Goal: Transaction & Acquisition: Purchase product/service

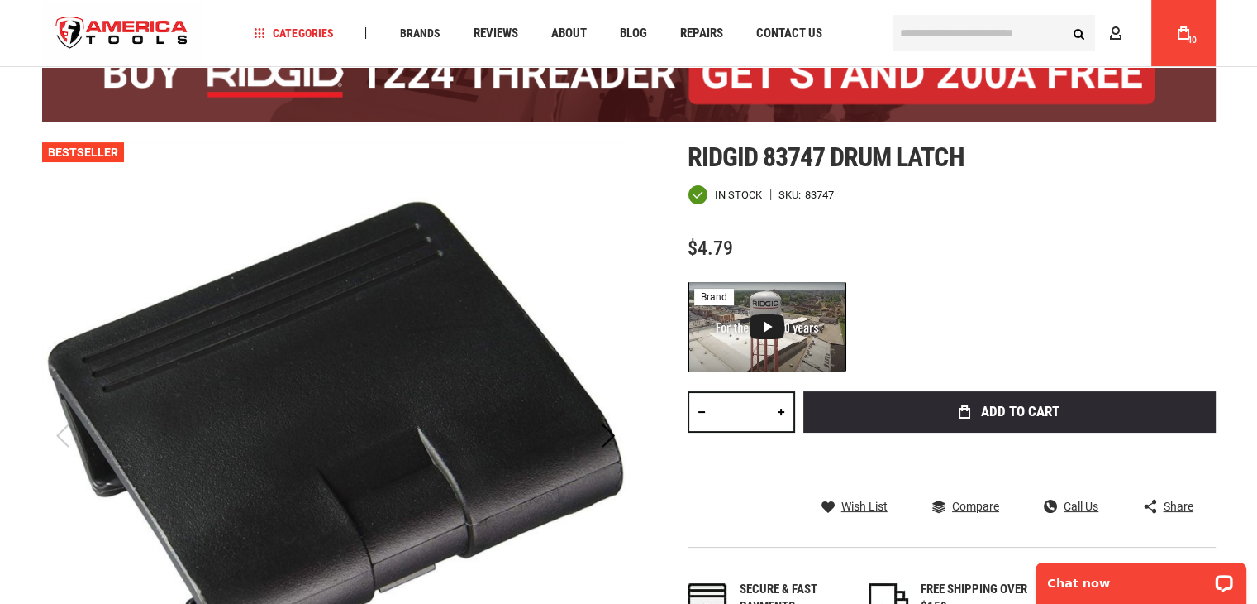
scroll to position [165, 0]
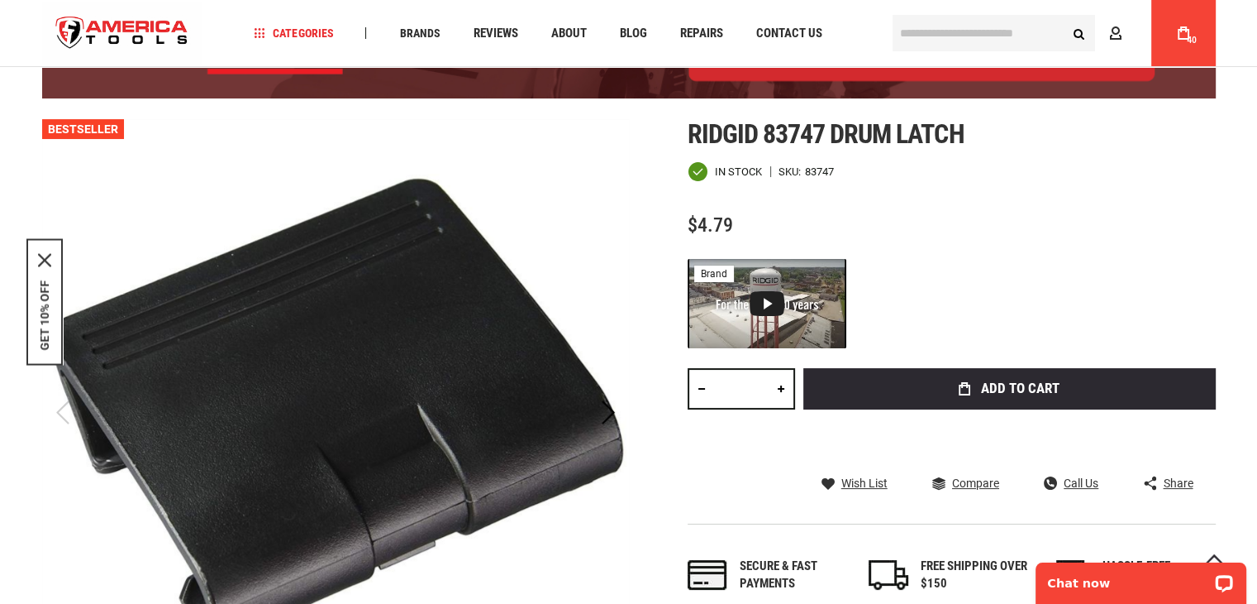
click at [1020, 262] on div at bounding box center [952, 303] width 528 height 89
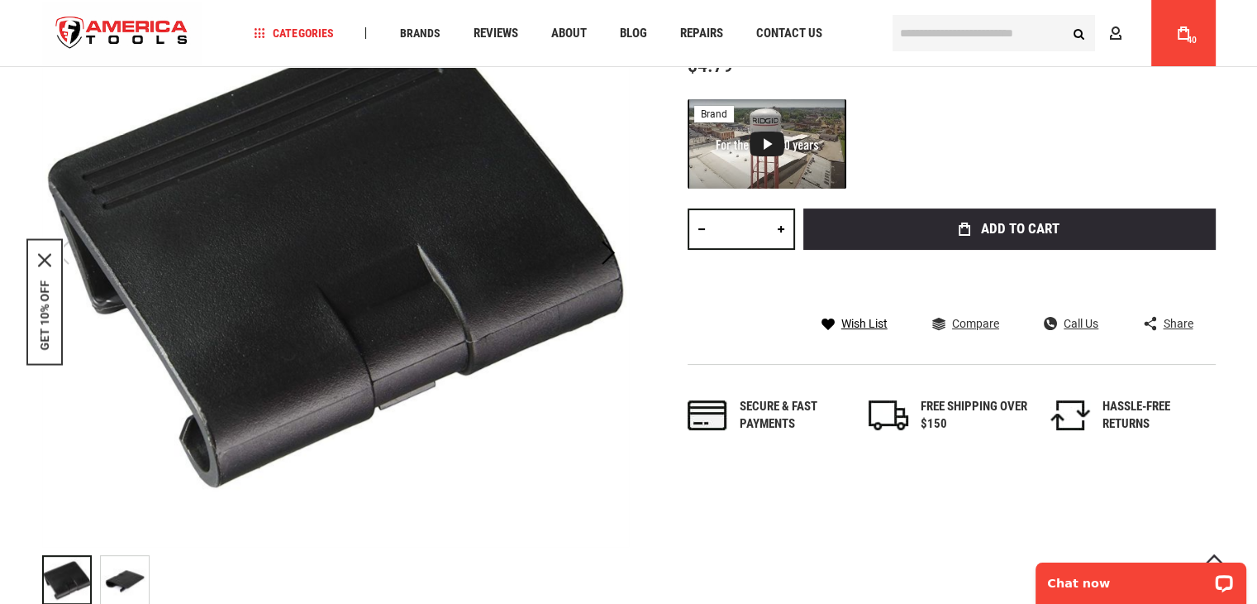
scroll to position [331, 0]
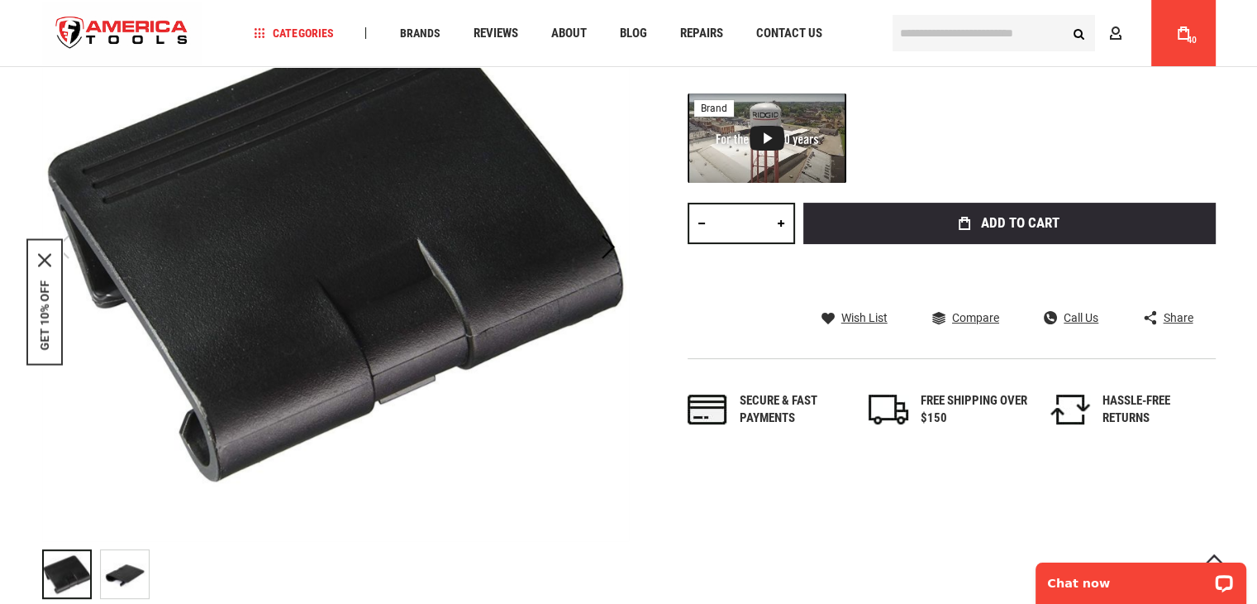
drag, startPoint x: 760, startPoint y: 220, endPoint x: 653, endPoint y: 203, distance: 108.1
click at [653, 203] on div "Skip to the end of the images gallery Skip to the beginning of the images galle…" at bounding box center [629, 280] width 1174 height 653
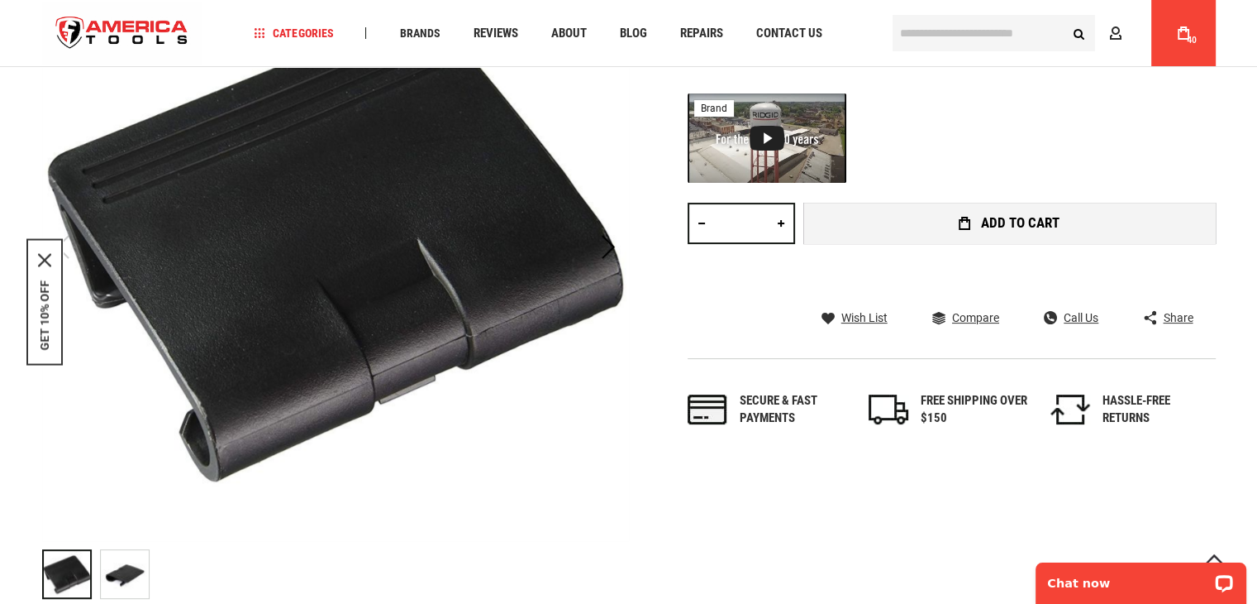
type input "**"
click at [906, 214] on button "Add to Cart" at bounding box center [1010, 223] width 413 height 41
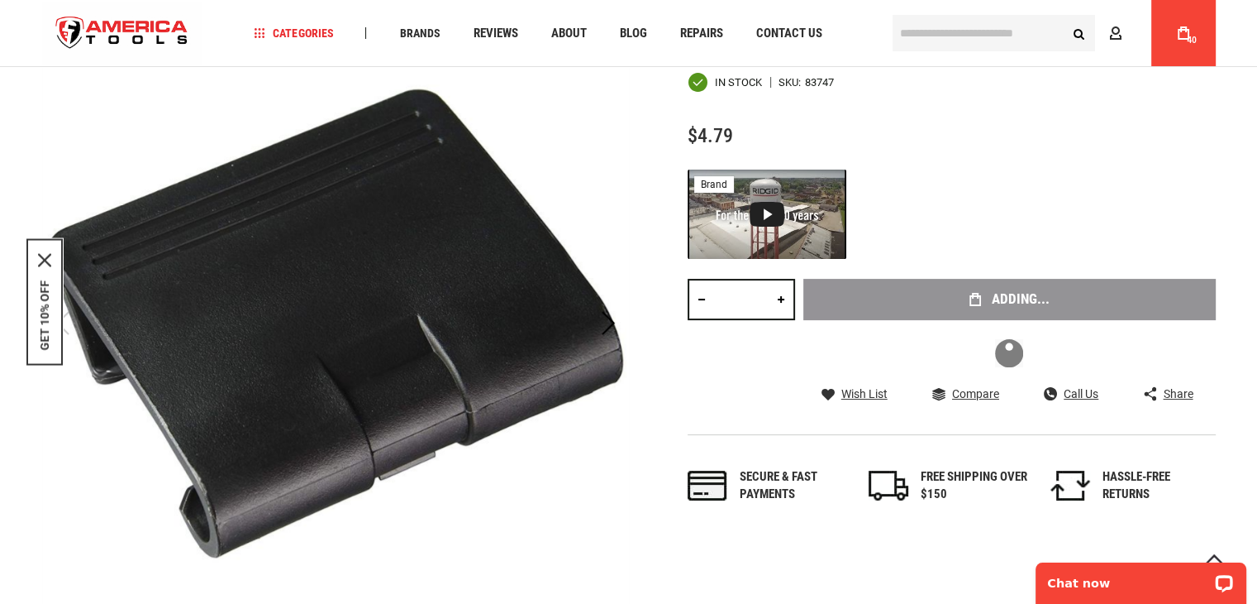
scroll to position [248, 0]
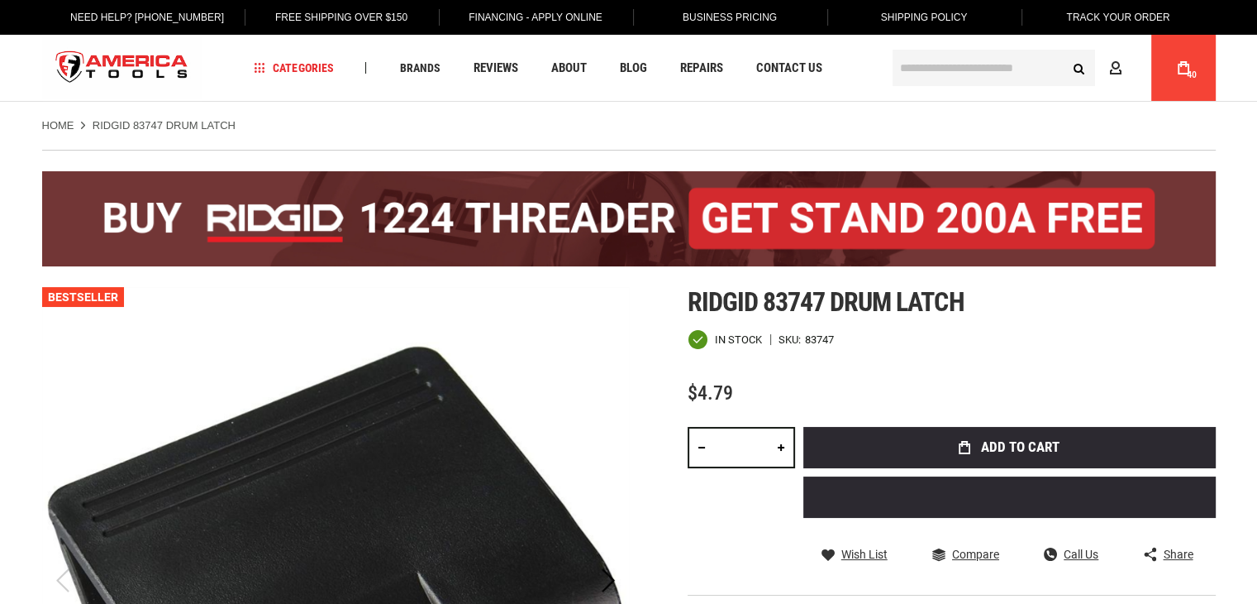
click at [1177, 74] on link "My Cart 40" at bounding box center [1183, 68] width 31 height 66
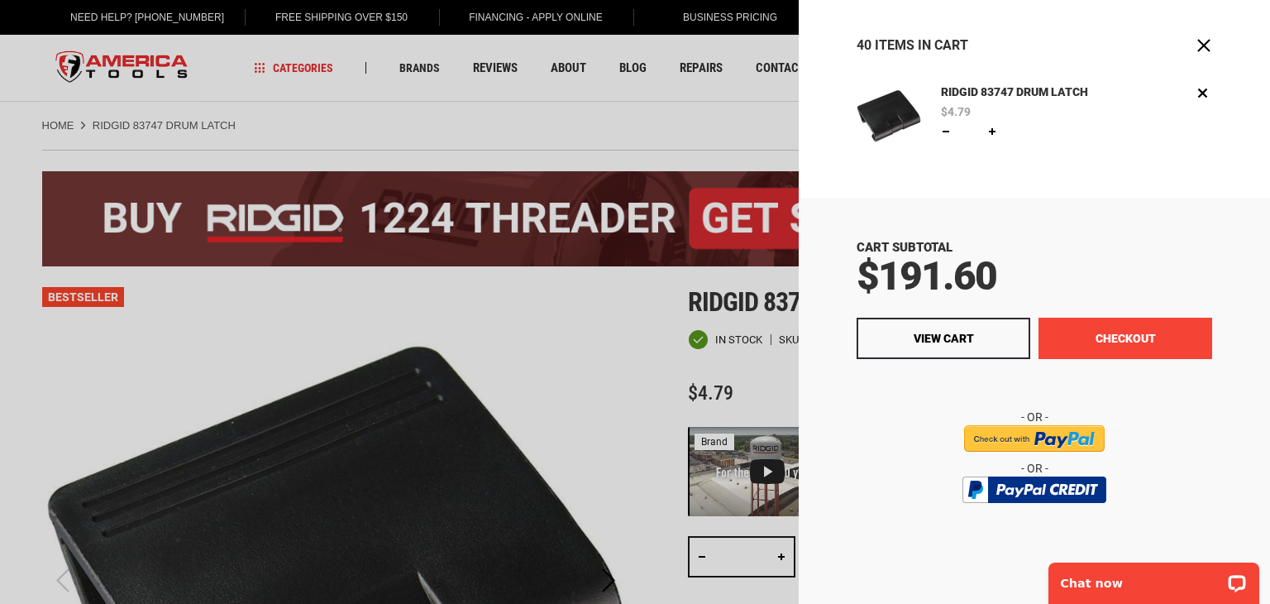
click at [1096, 328] on button "Checkout" at bounding box center [1125, 337] width 174 height 41
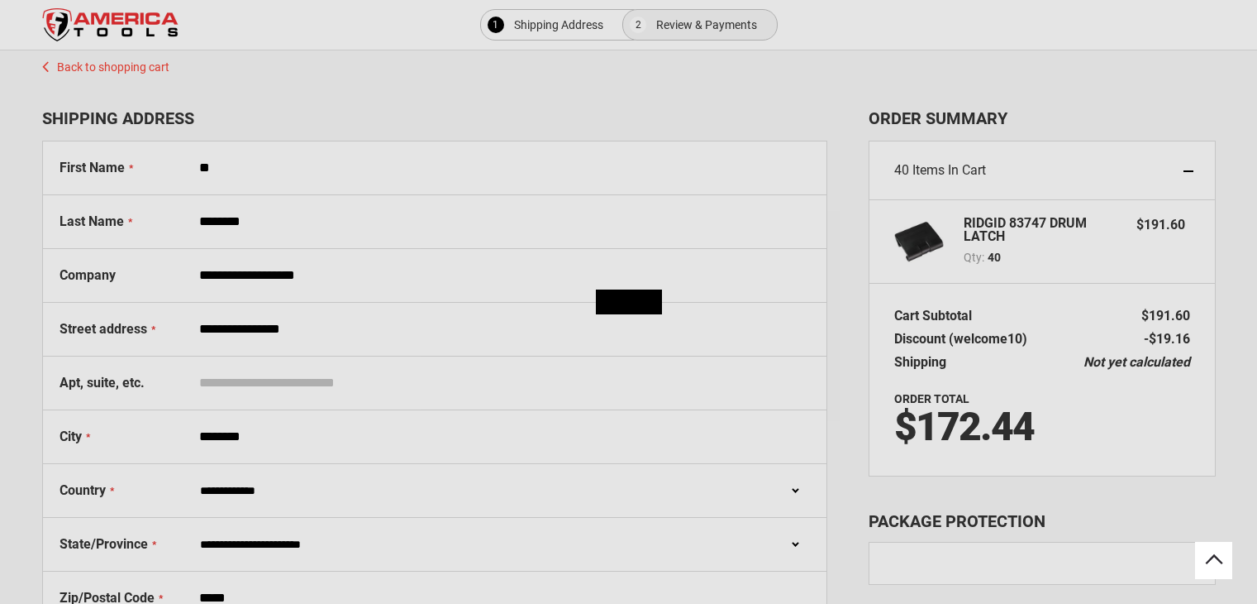
select select "**"
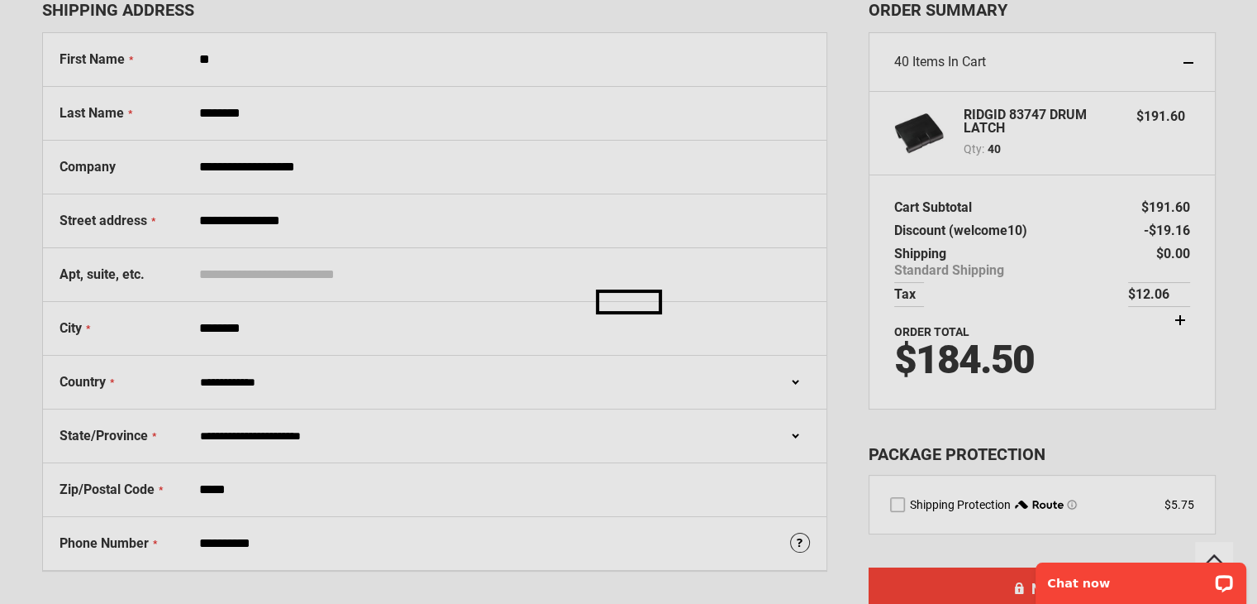
click at [1085, 495] on div at bounding box center [628, 495] width 1257 height 0
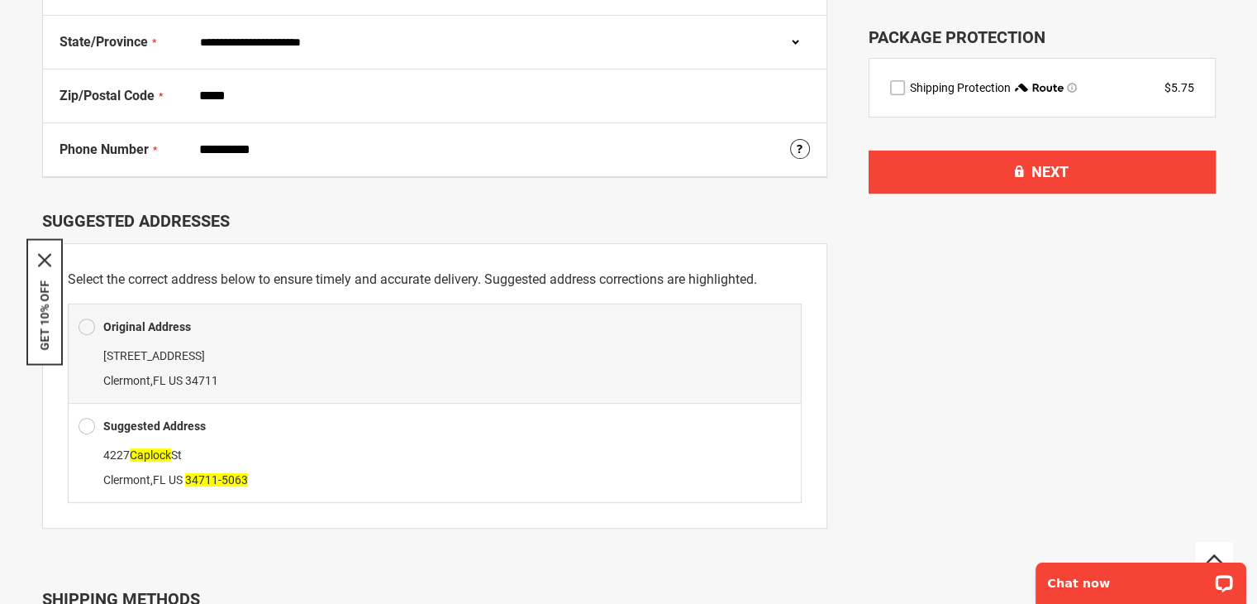
scroll to position [522, 0]
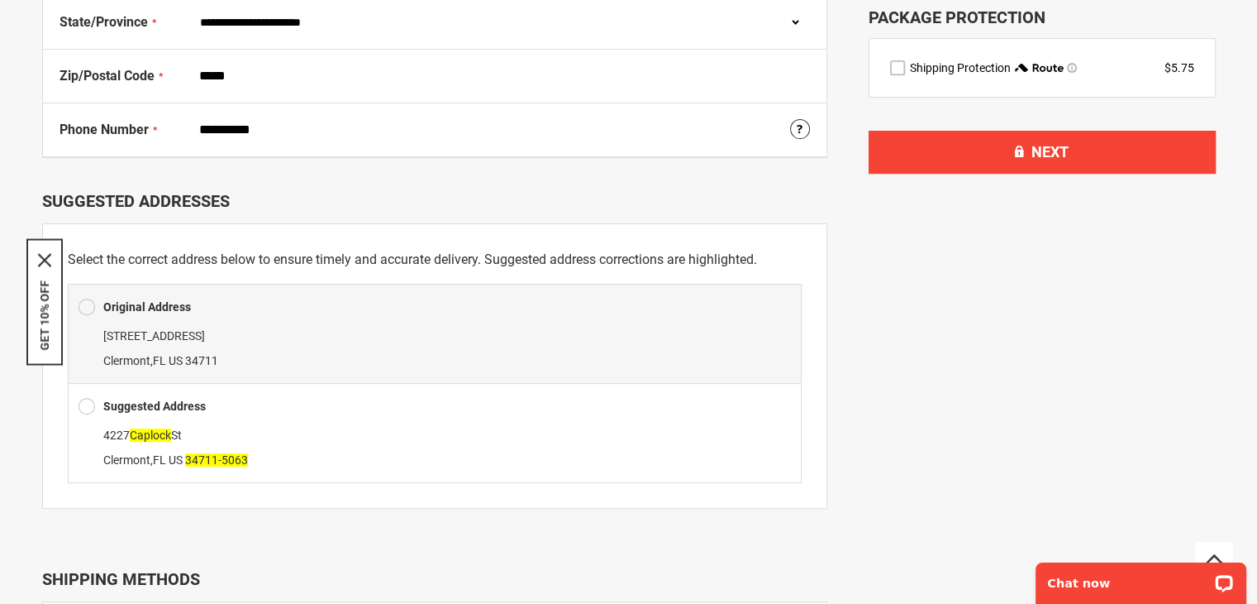
click at [90, 405] on span at bounding box center [87, 406] width 17 height 25
type input "**********"
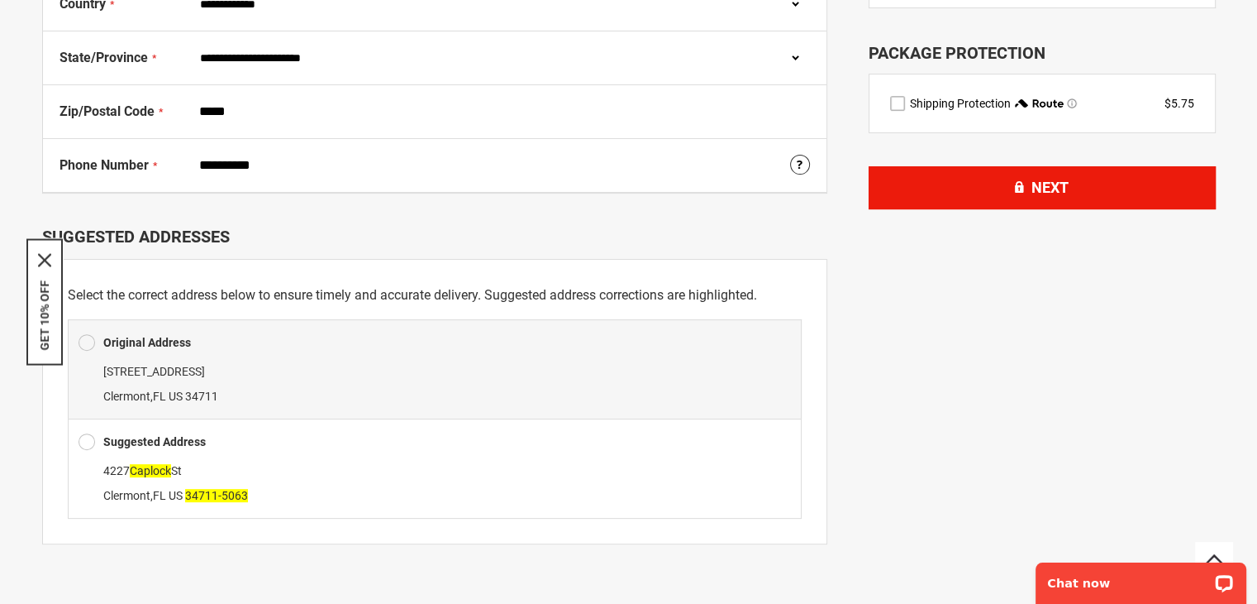
scroll to position [356, 0]
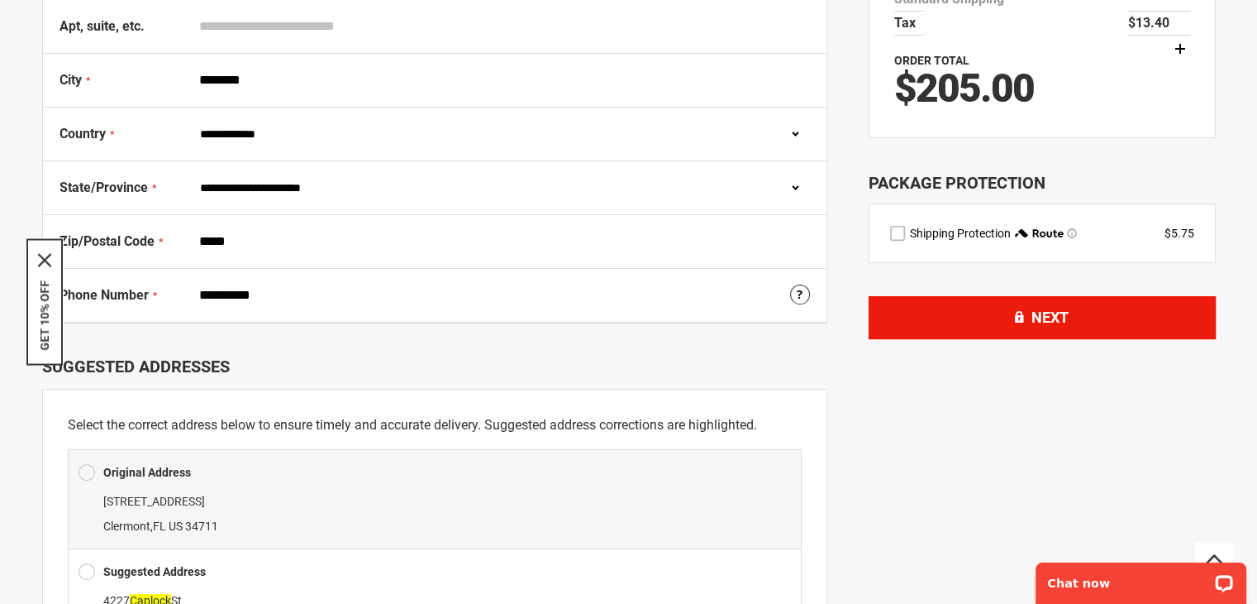
click at [1121, 310] on button "Next" at bounding box center [1042, 317] width 347 height 43
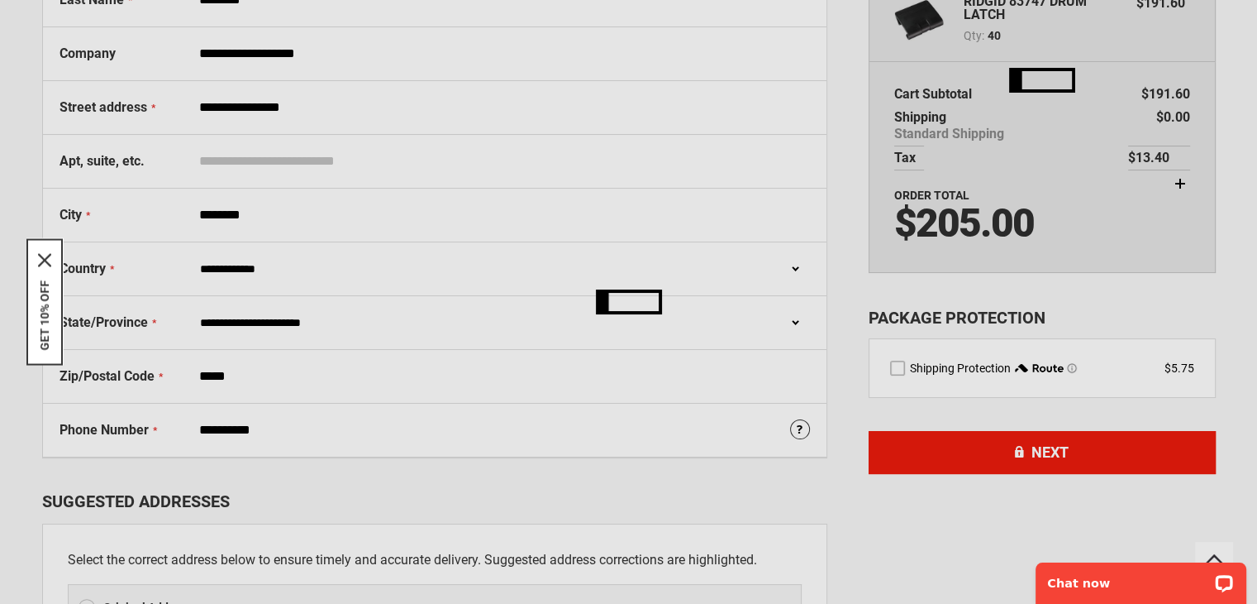
scroll to position [191, 0]
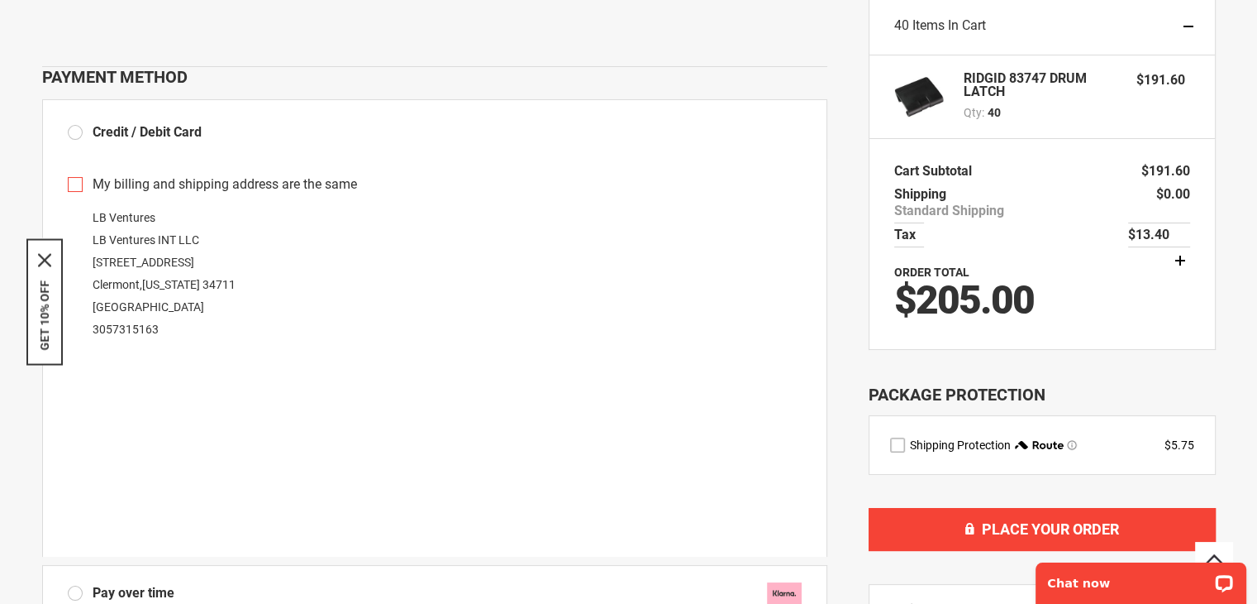
scroll to position [165, 0]
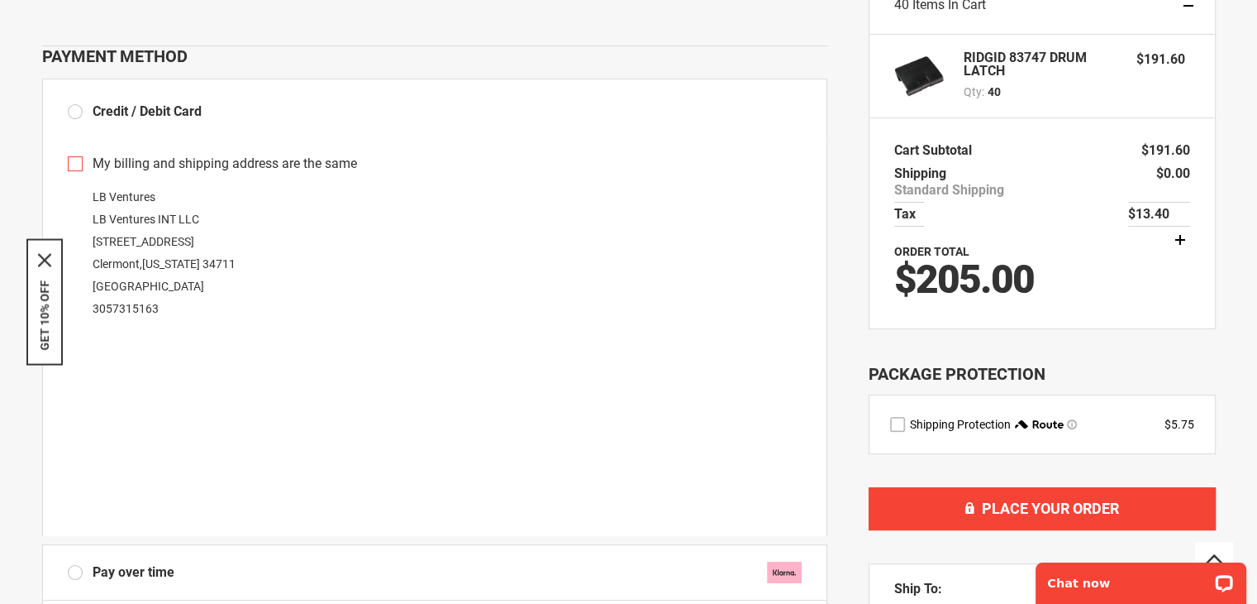
type input "*********"
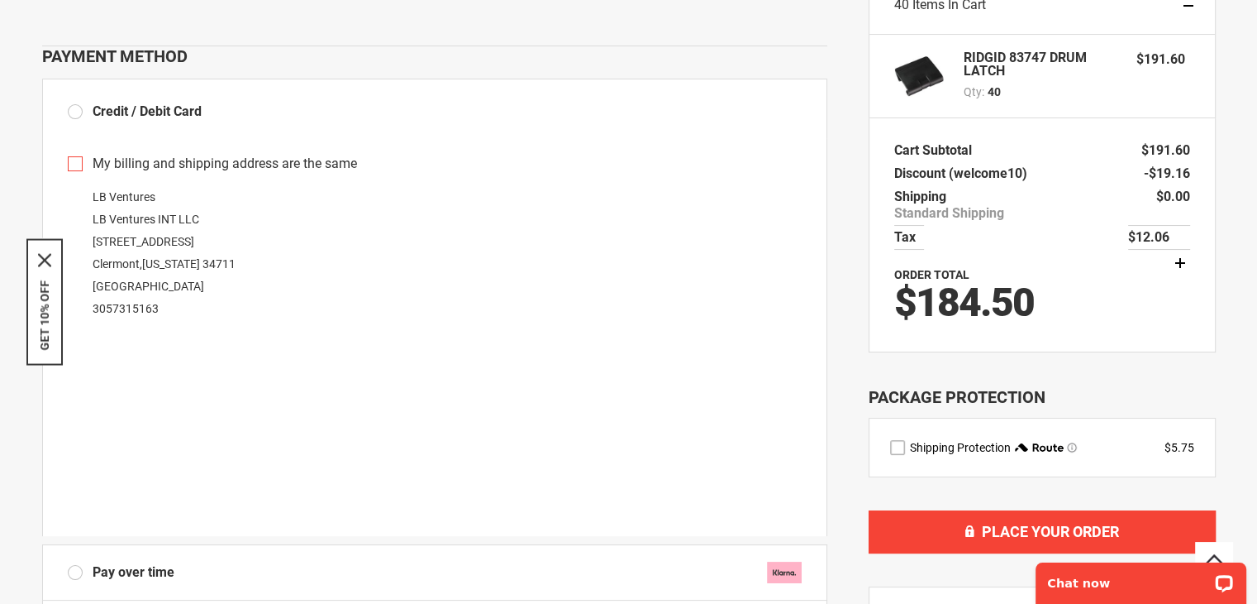
click at [942, 438] on div at bounding box center [628, 438] width 1257 height 0
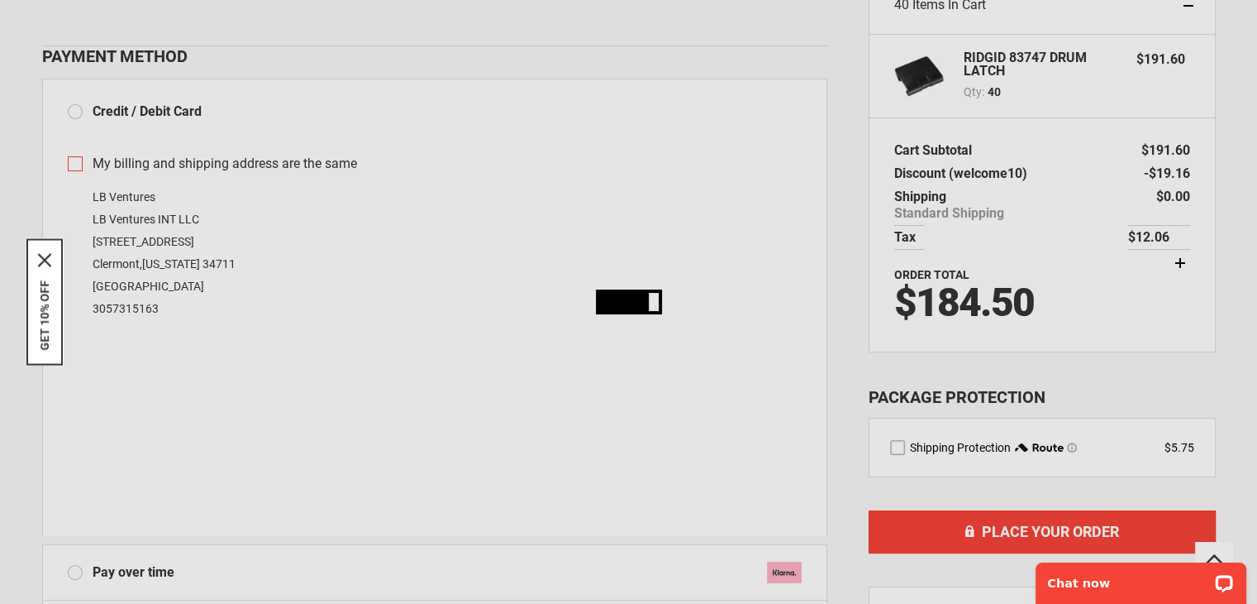
click at [942, 438] on div at bounding box center [628, 438] width 1257 height 0
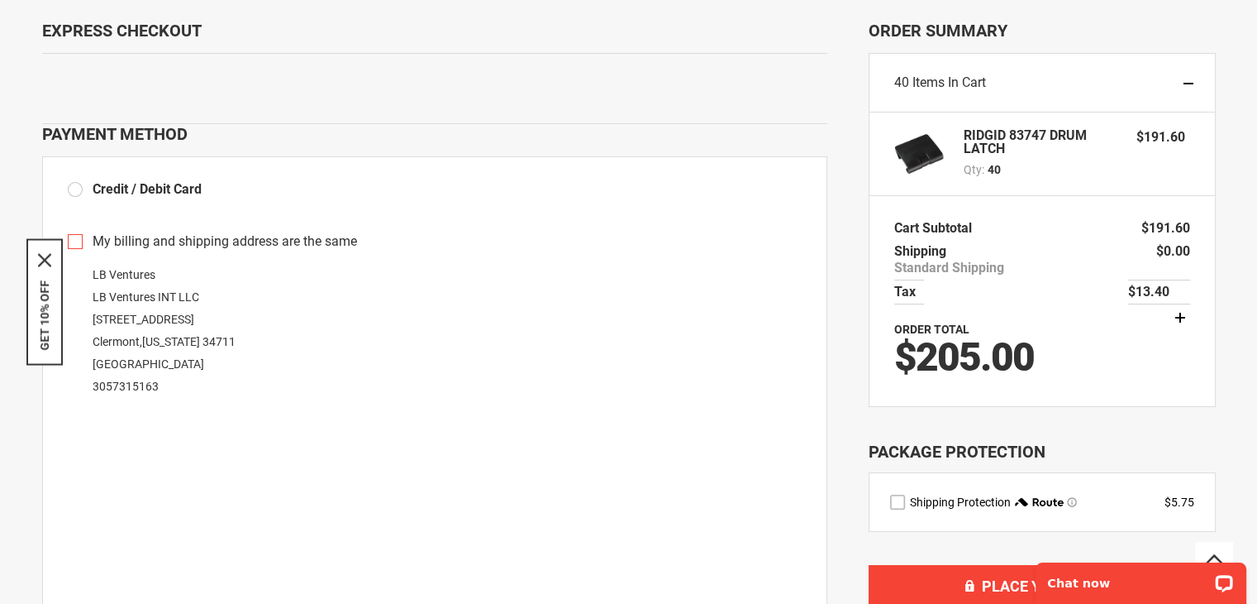
scroll to position [83, 0]
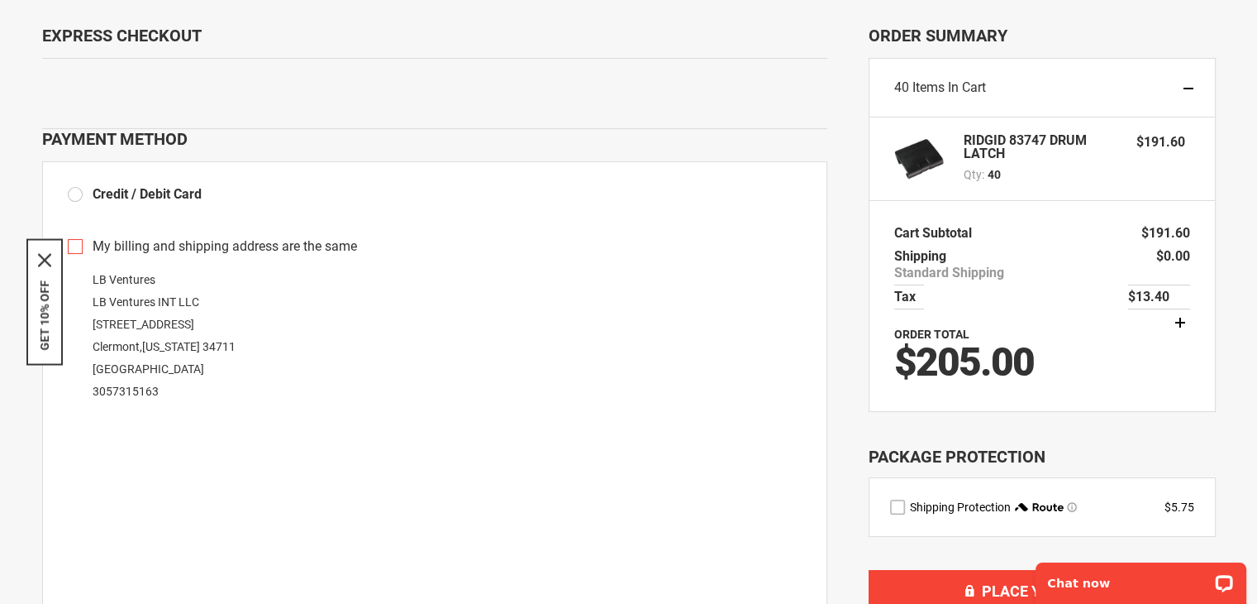
type input "*********"
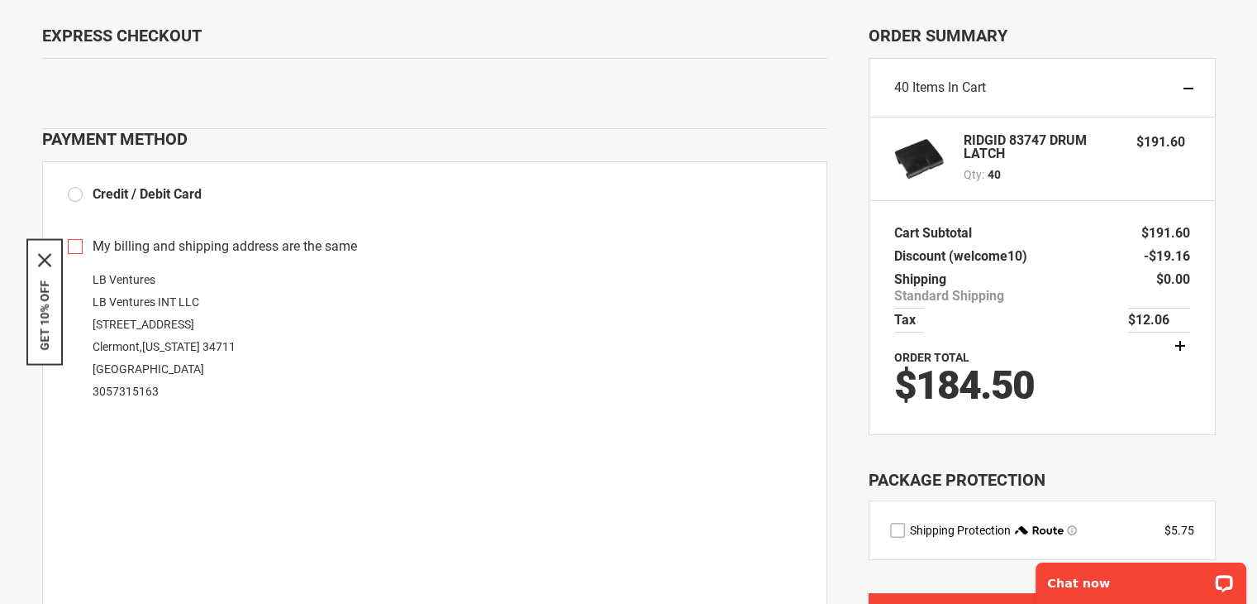
click at [1184, 432] on table "Order Summary Cart Subtotal $191.60 Discount (welcome10) welcome10 -$19.16 Ship…" at bounding box center [1042, 318] width 347 height 234
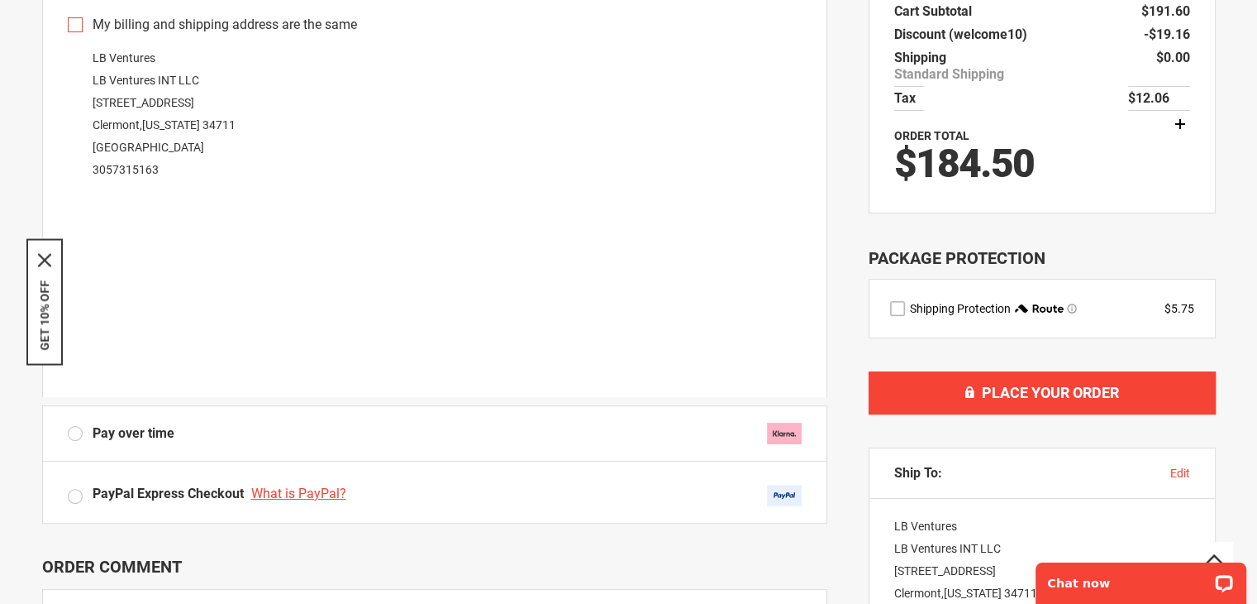
scroll to position [413, 0]
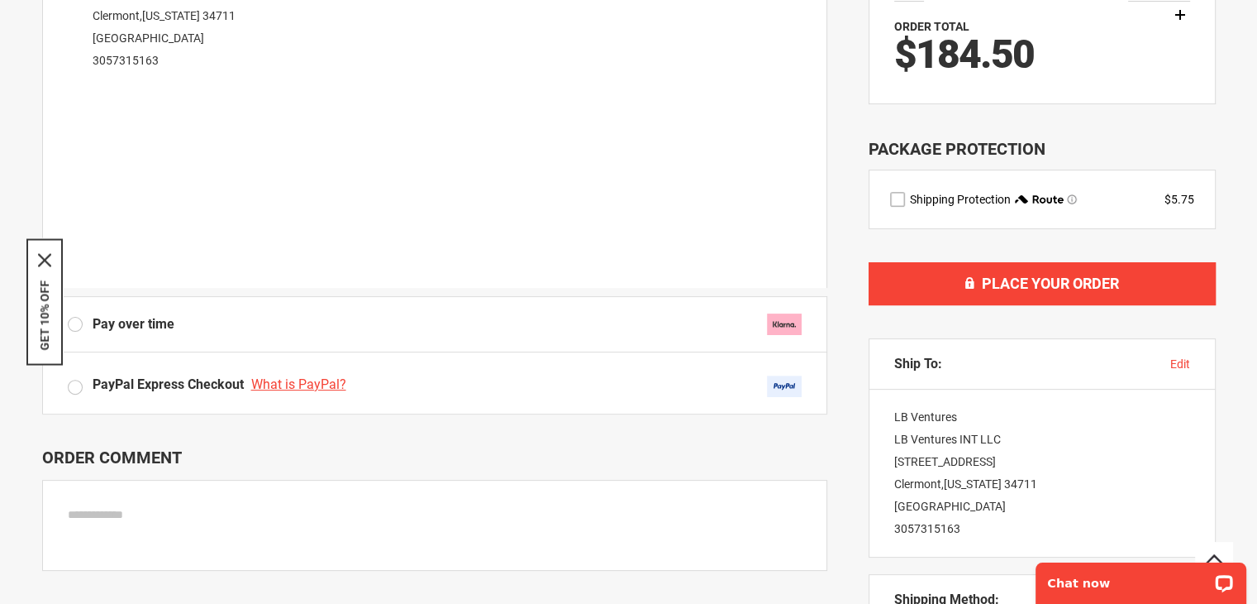
click at [648, 441] on fieldset "Payment Information Express Checkout Back to shopping cart Payment Method Credi…" at bounding box center [434, 242] width 785 height 1095
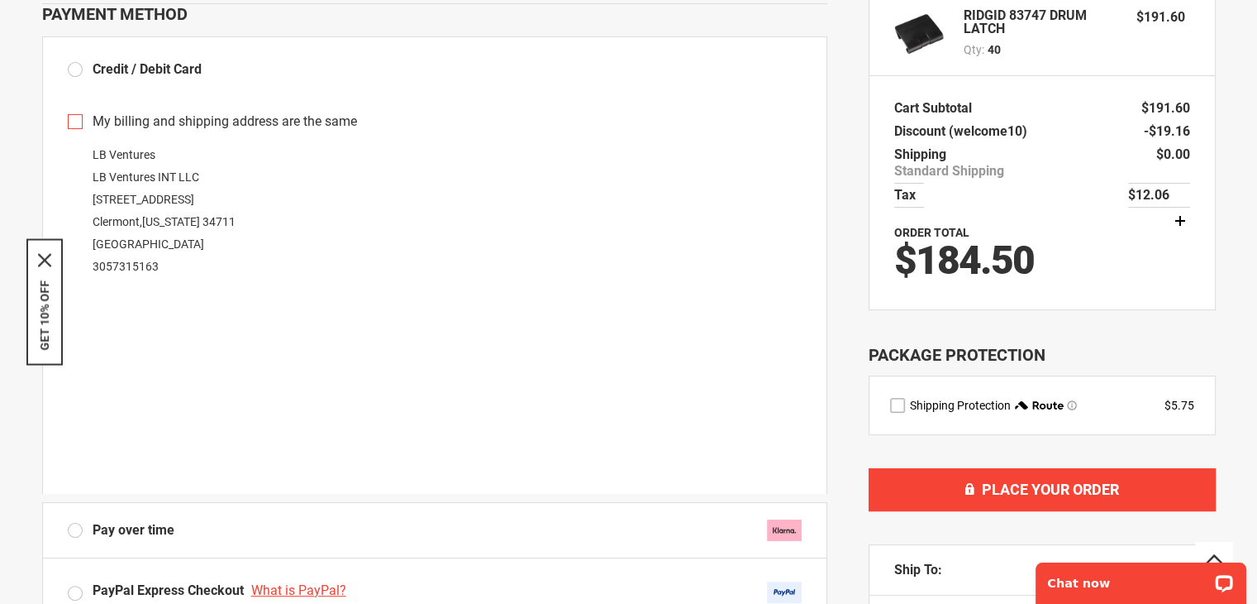
scroll to position [248, 0]
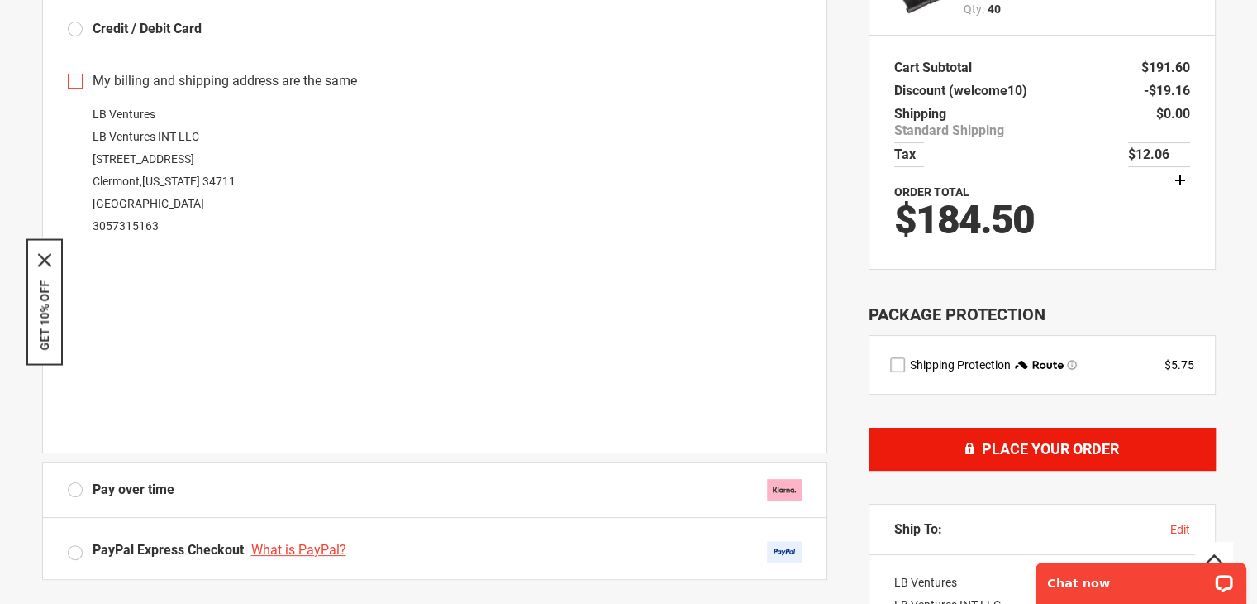
click at [1019, 441] on span "Place Your Order" at bounding box center [1050, 448] width 137 height 17
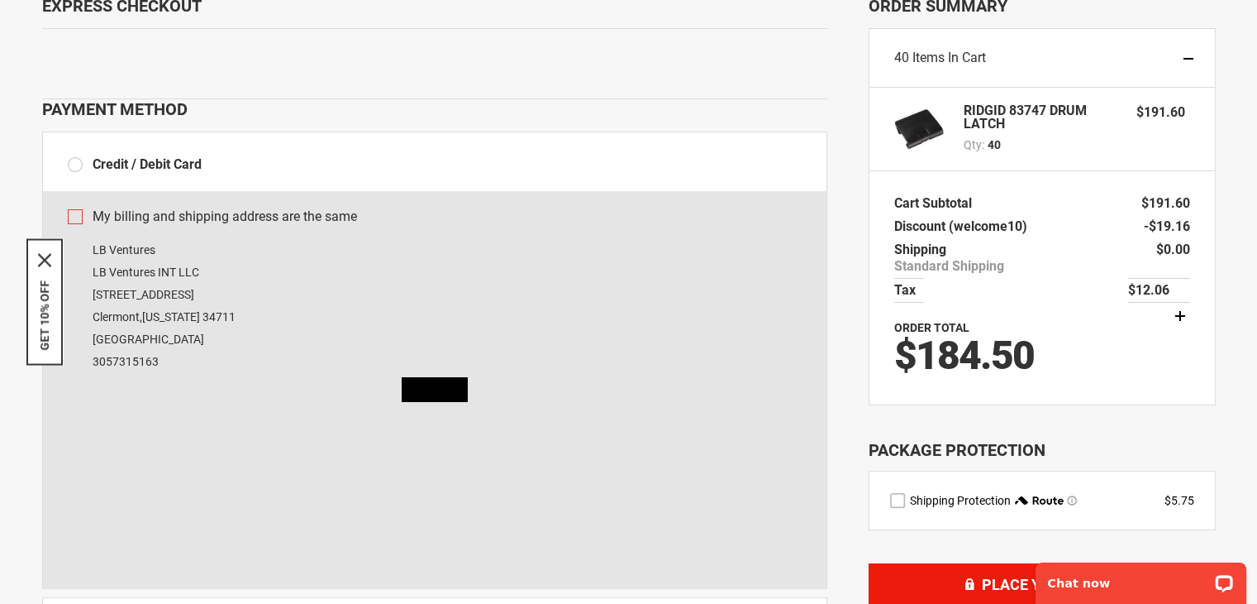
scroll to position [83, 0]
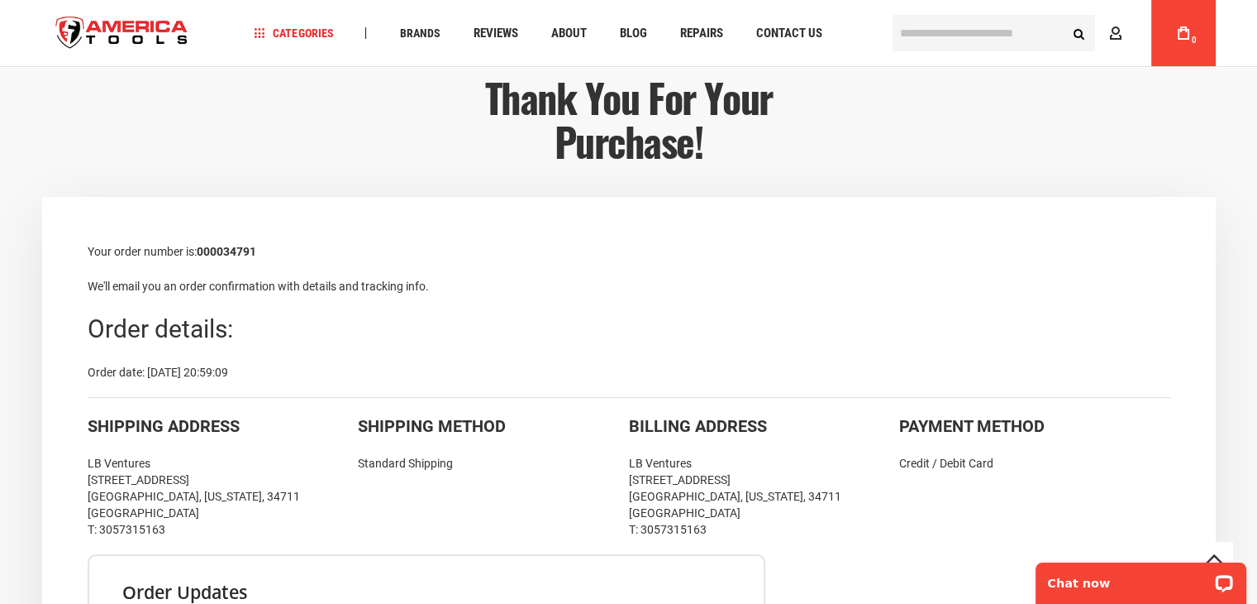
scroll to position [165, 0]
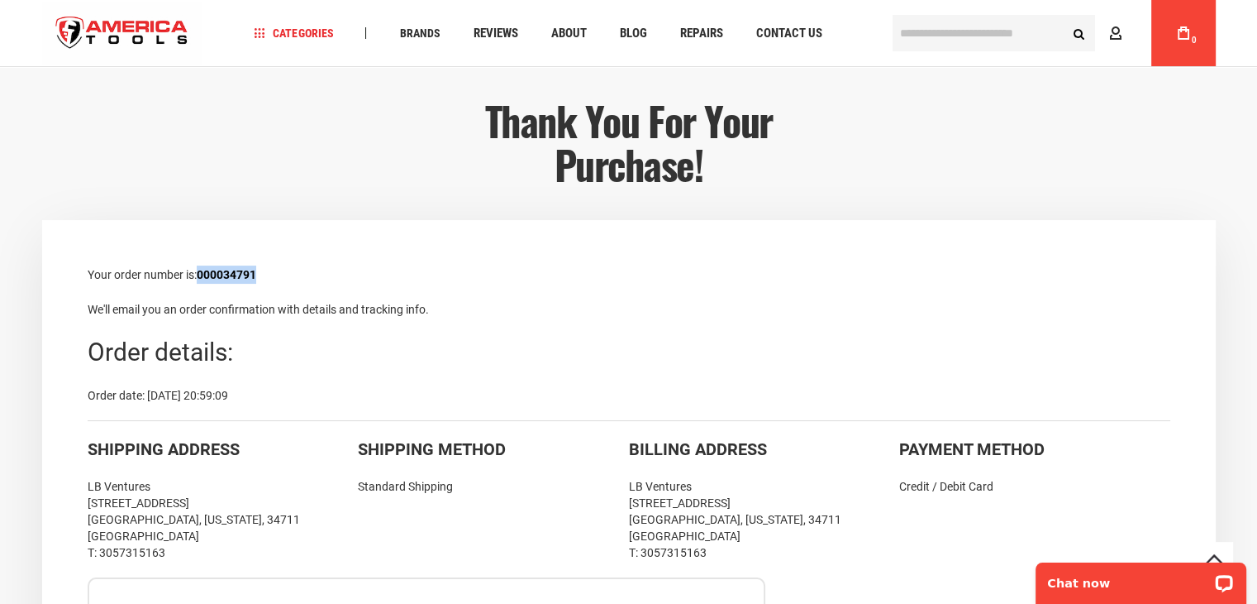
drag, startPoint x: 213, startPoint y: 274, endPoint x: 202, endPoint y: 274, distance: 11.6
click at [202, 274] on p "Your order number is: 000034791" at bounding box center [629, 274] width 1083 height 18
copy strong "000034791"
